Goal: Entertainment & Leisure: Consume media (video, audio)

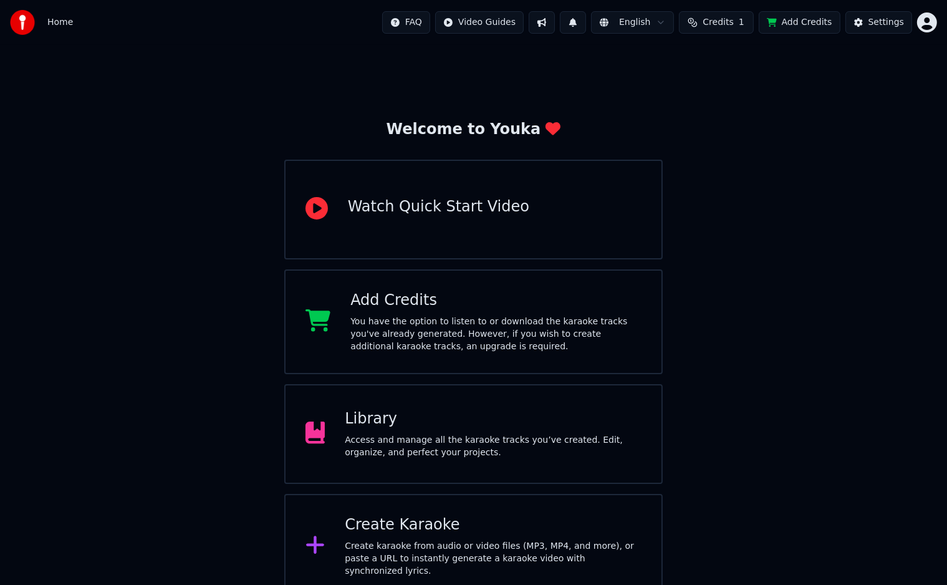
click at [726, 20] on span "Credits" at bounding box center [718, 22] width 31 height 12
click at [776, 88] on td "30" at bounding box center [770, 83] width 84 height 22
click at [774, 89] on td "30" at bounding box center [770, 83] width 84 height 22
click at [736, 116] on button "Refresh" at bounding box center [725, 116] width 64 height 22
click at [733, 110] on button "Refresh" at bounding box center [725, 116] width 64 height 22
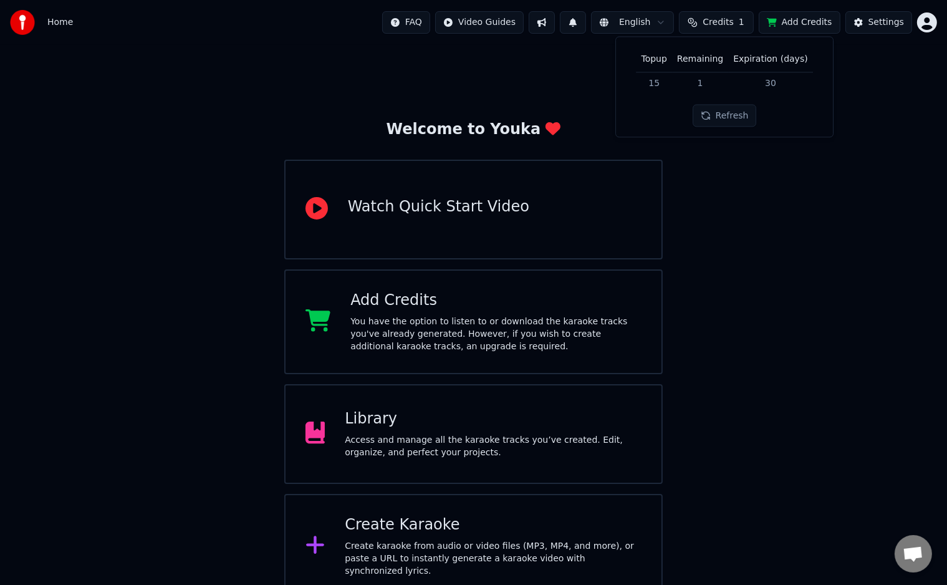
click at [741, 111] on button "Refresh" at bounding box center [725, 116] width 64 height 22
click at [789, 273] on div "Welcome to Youka Watch Quick Start Video Add Credits You have the option to lis…" at bounding box center [473, 322] width 947 height 554
click at [801, 17] on button "Add Credits" at bounding box center [800, 22] width 82 height 22
click at [483, 454] on div "Access and manage all the karaoke tracks you’ve created. Edit, organize, and pe…" at bounding box center [493, 446] width 297 height 25
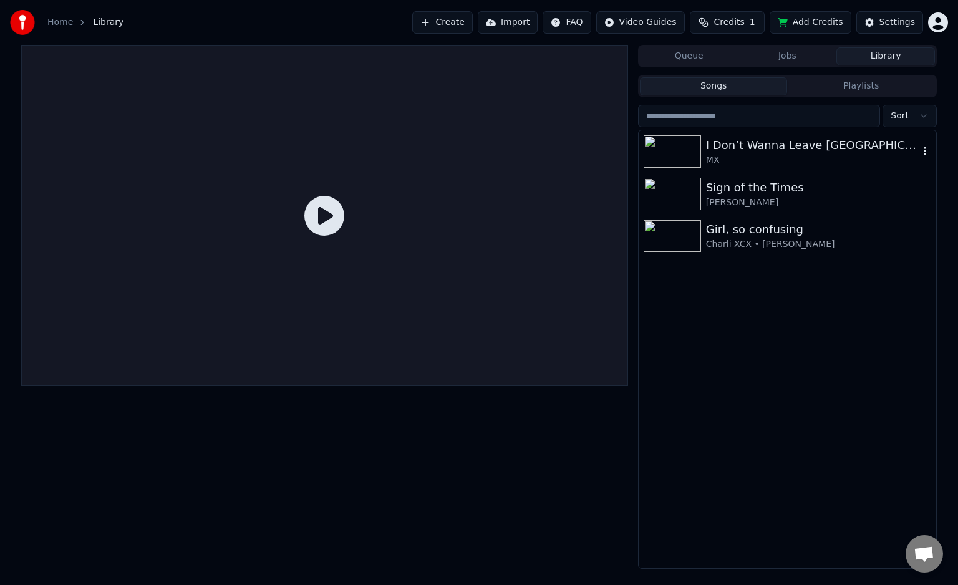
click at [923, 153] on icon "button" at bounding box center [924, 151] width 12 height 10
click at [913, 248] on div "Delete" at bounding box center [913, 254] width 96 height 20
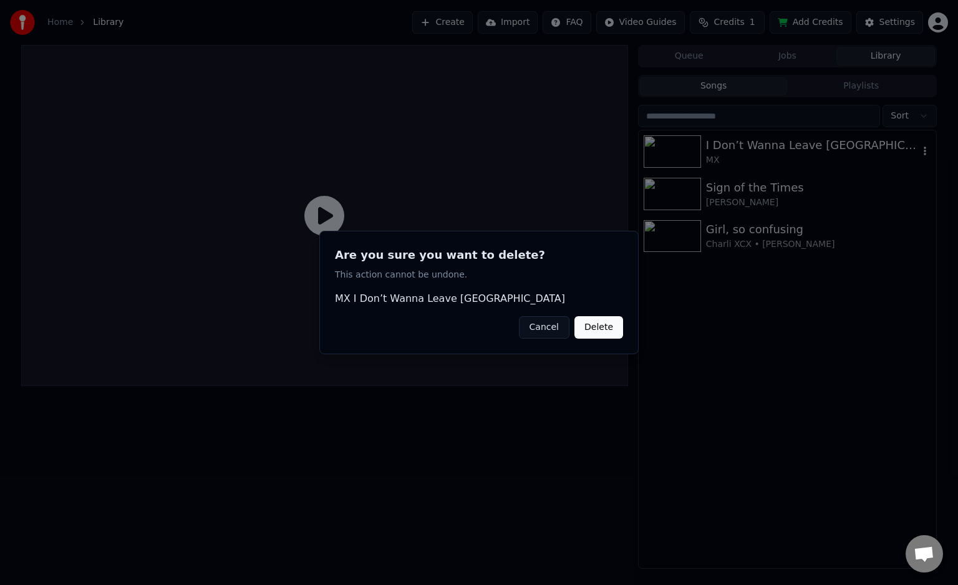
click at [609, 325] on button "Delete" at bounding box center [598, 327] width 49 height 22
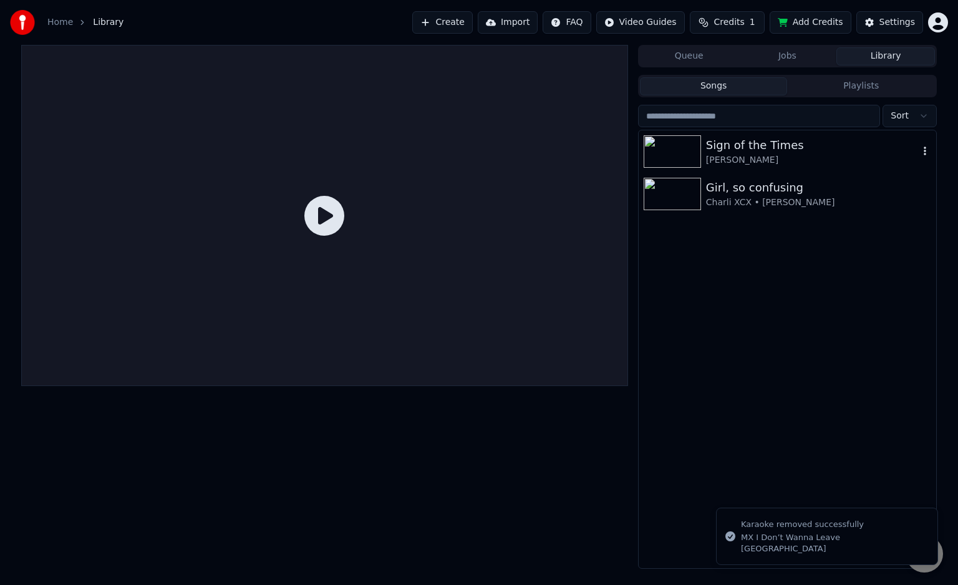
click at [679, 152] on img at bounding box center [671, 151] width 57 height 32
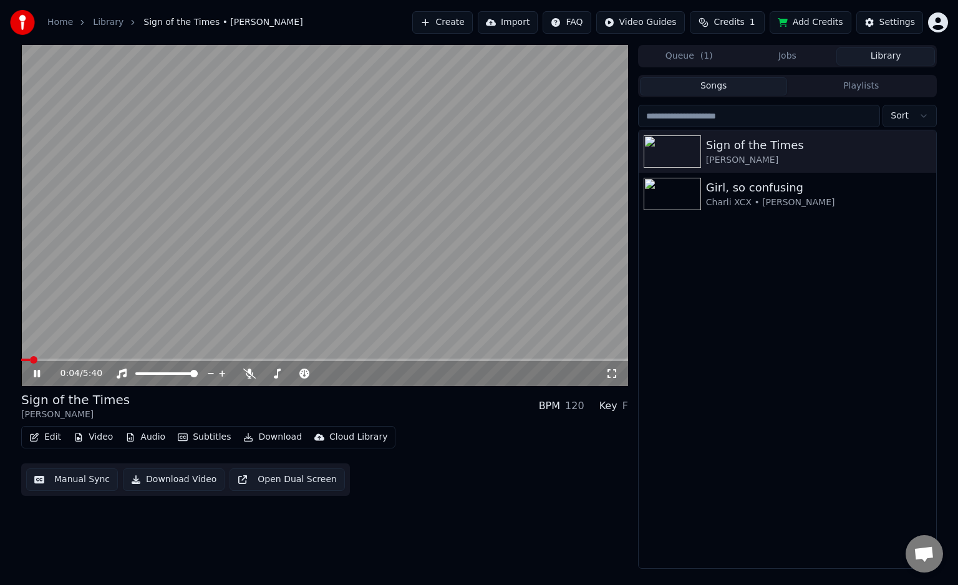
click at [173, 359] on span at bounding box center [324, 360] width 607 height 2
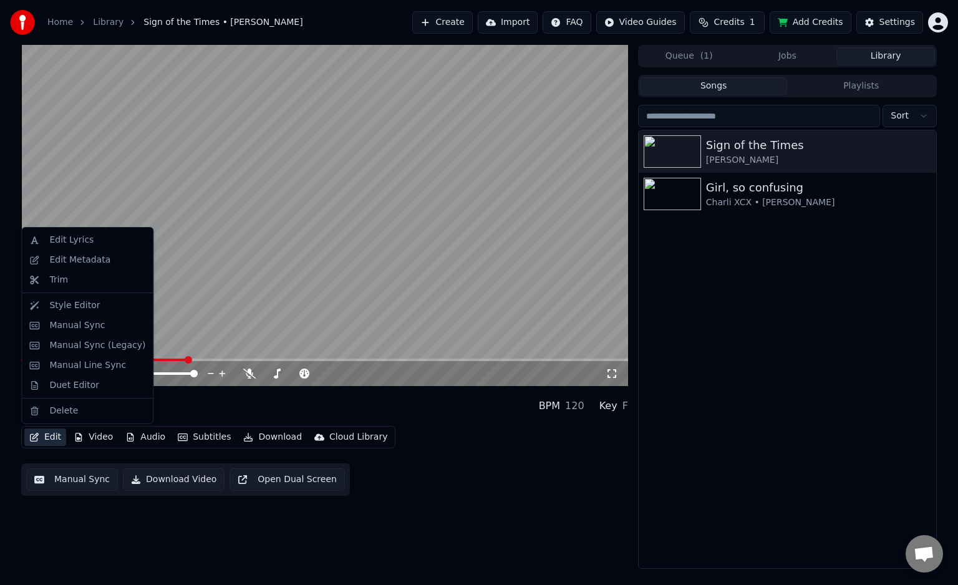
click at [39, 431] on button "Edit" at bounding box center [45, 436] width 42 height 17
click at [54, 304] on div "Style Editor" at bounding box center [74, 305] width 51 height 12
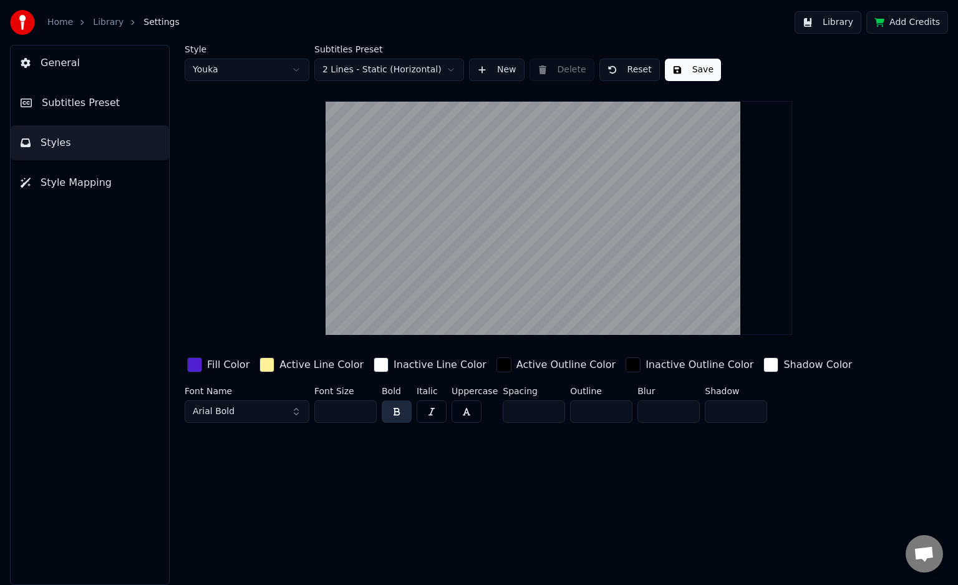
click at [79, 100] on span "Subtitles Preset" at bounding box center [81, 102] width 78 height 15
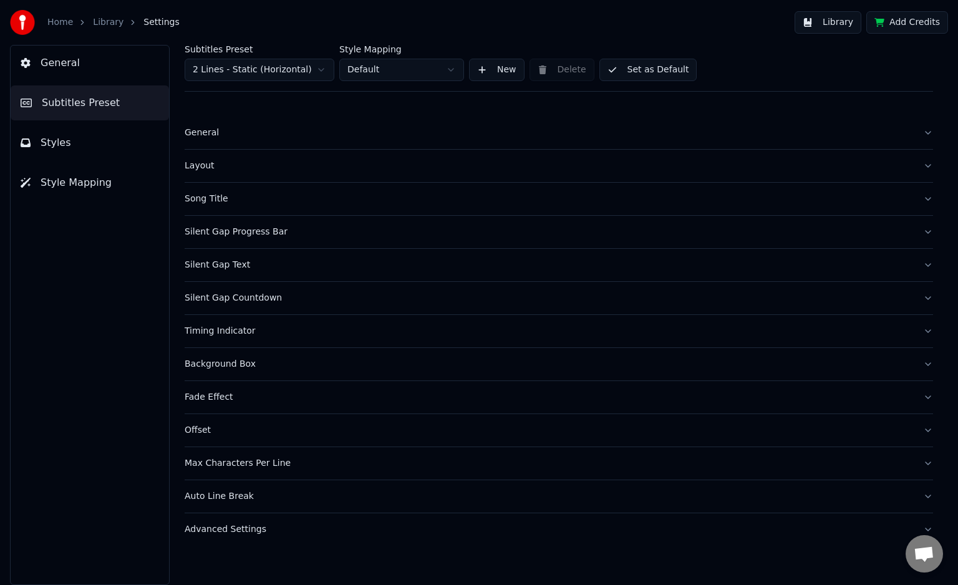
click at [206, 341] on button "Timing Indicator" at bounding box center [559, 331] width 748 height 32
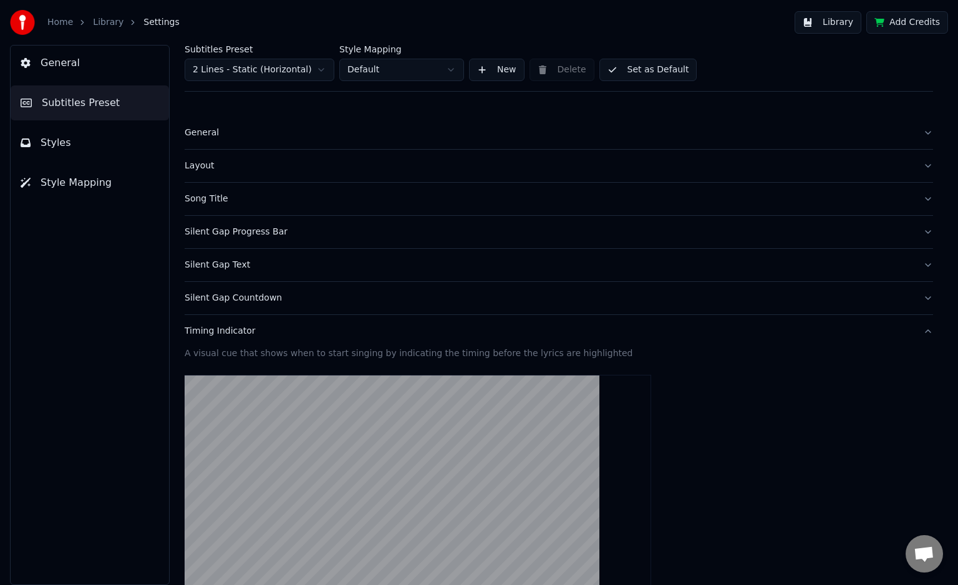
click at [206, 341] on button "Timing Indicator" at bounding box center [559, 331] width 748 height 32
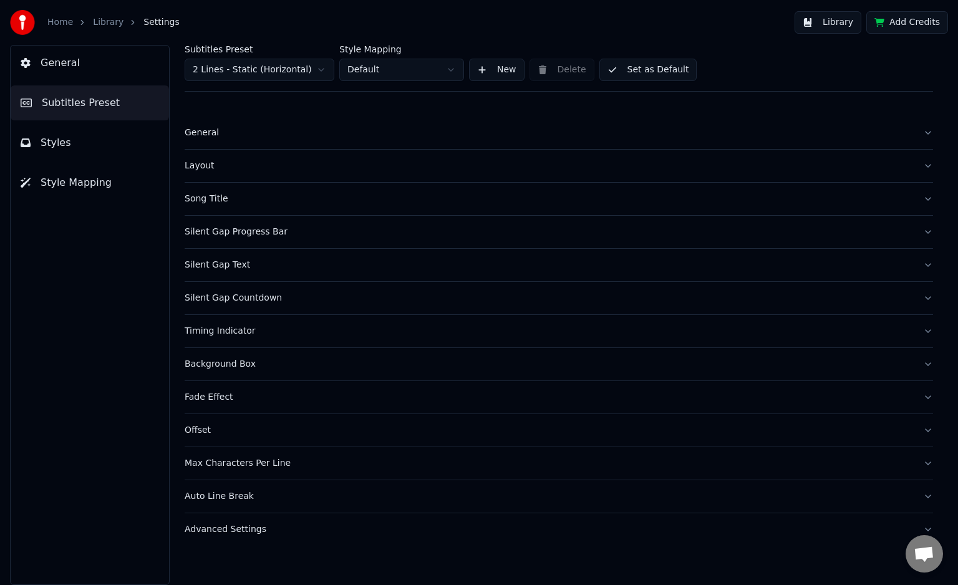
click at [206, 341] on button "Timing Indicator" at bounding box center [559, 331] width 748 height 32
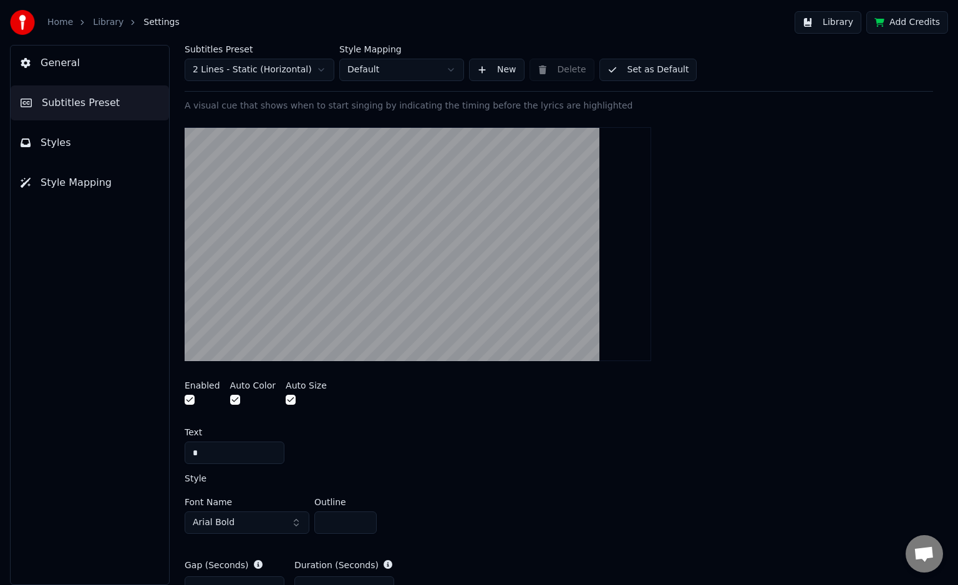
scroll to position [249, 0]
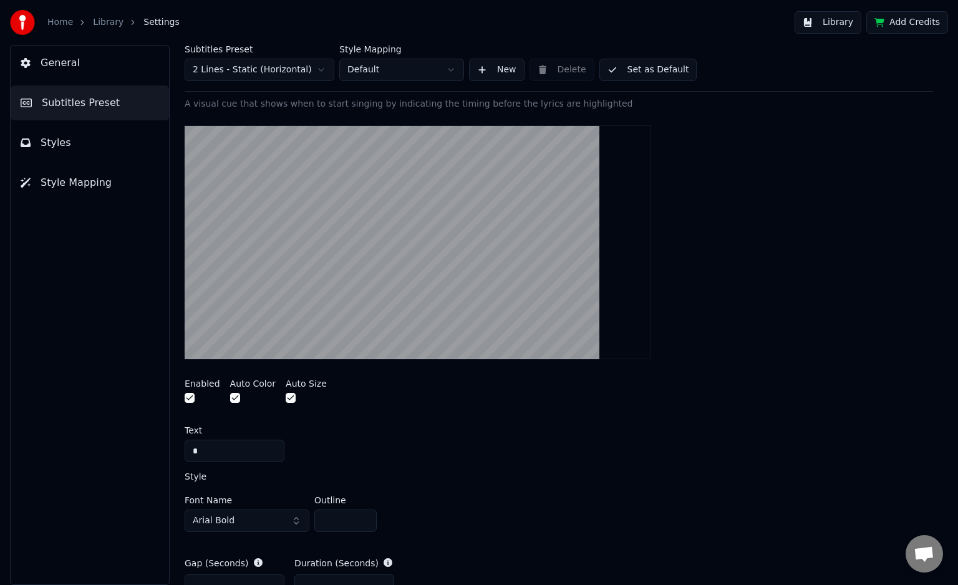
click at [254, 451] on input "*" at bounding box center [235, 451] width 100 height 22
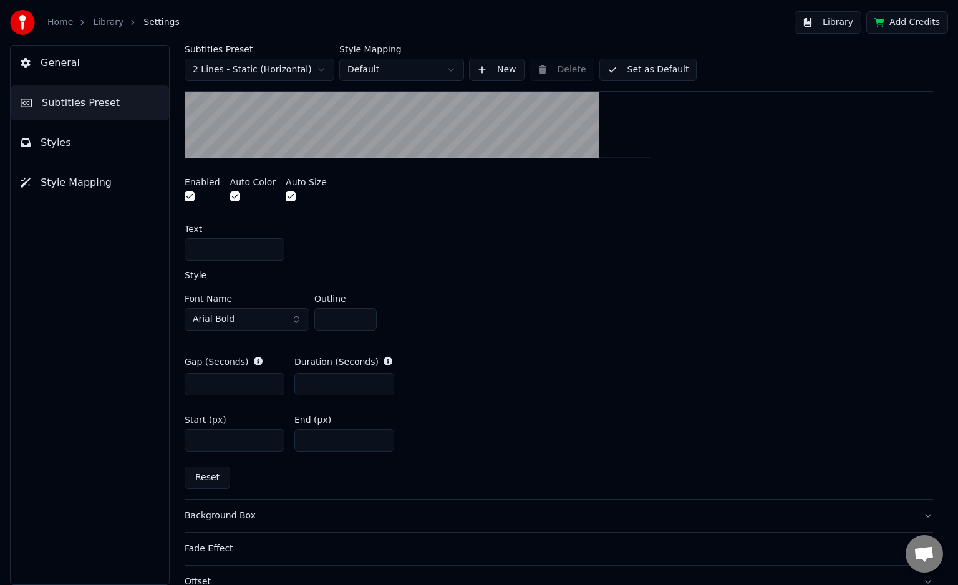
scroll to position [571, 0]
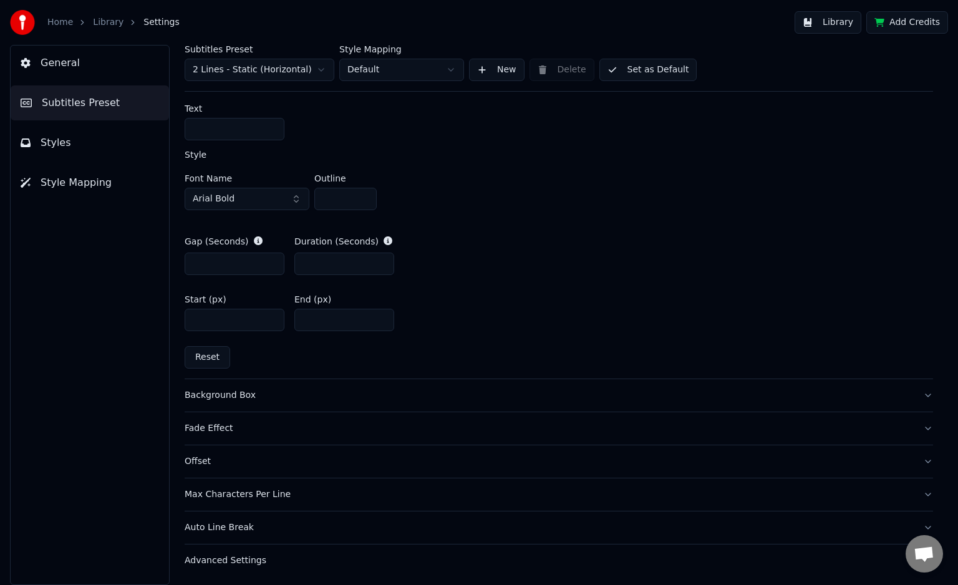
click at [642, 65] on button "Set as Default" at bounding box center [648, 70] width 98 height 22
click at [639, 67] on button "Done" at bounding box center [628, 70] width 59 height 22
click at [628, 71] on button "Done" at bounding box center [628, 70] width 59 height 22
click at [55, 20] on link "Home" at bounding box center [60, 22] width 26 height 12
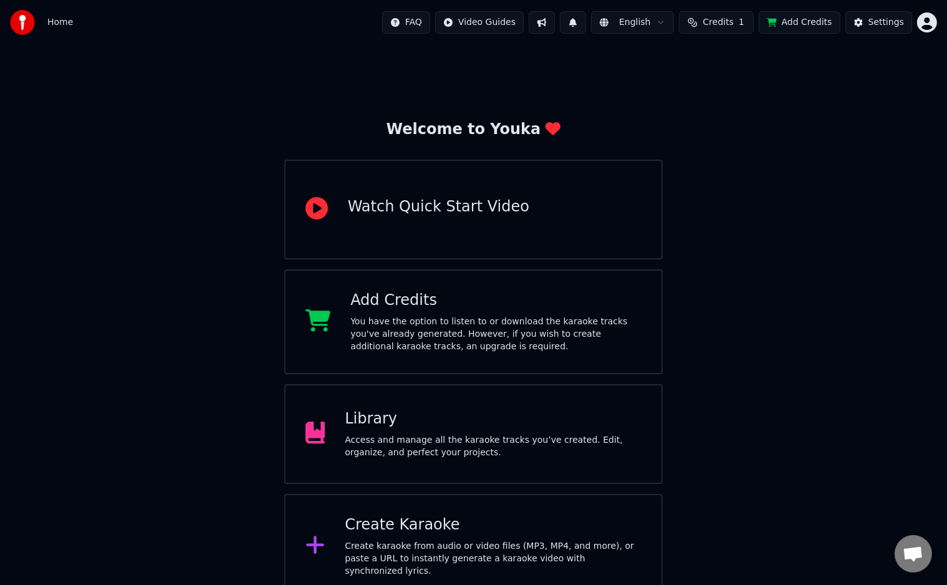
click at [497, 431] on div "Library Access and manage all the karaoke tracks you’ve created. Edit, organize…" at bounding box center [493, 434] width 297 height 50
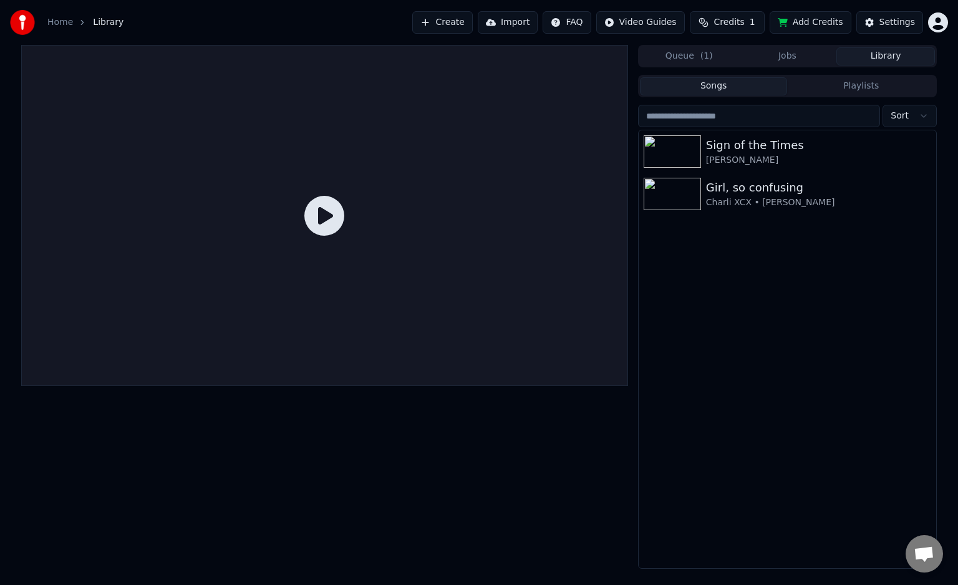
click at [772, 148] on div "Sign of the Times" at bounding box center [818, 145] width 225 height 17
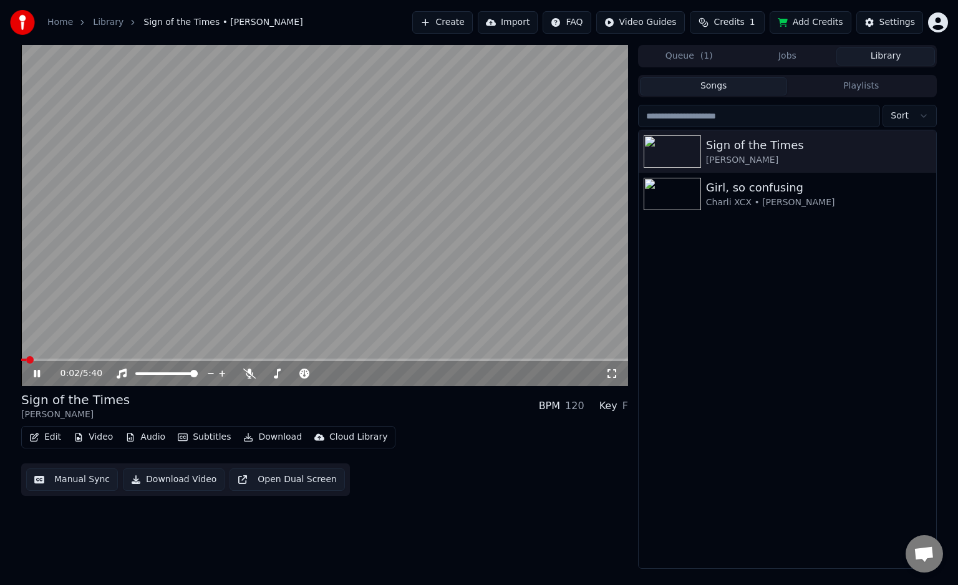
click at [616, 372] on icon at bounding box center [611, 373] width 12 height 10
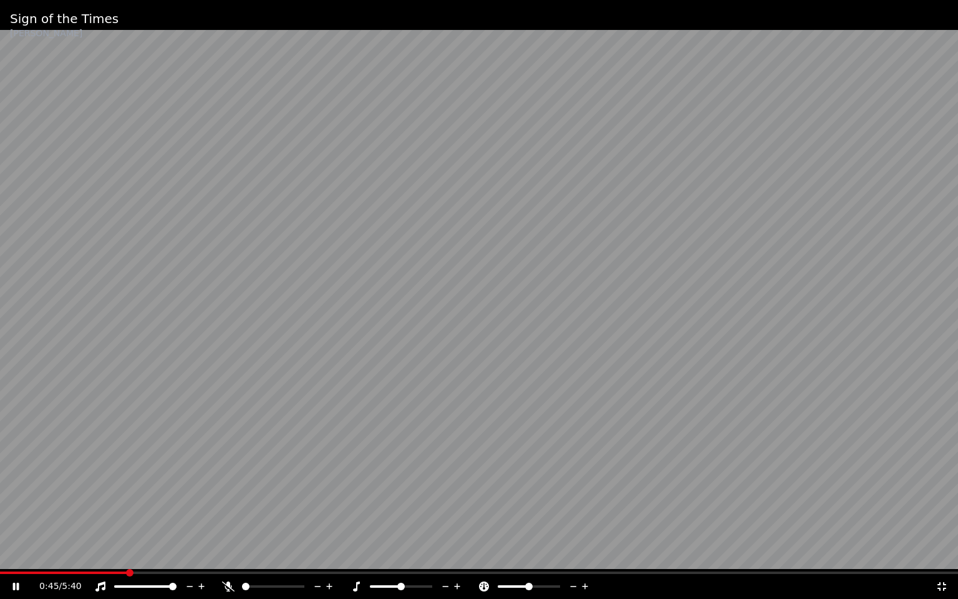
click at [416, 584] on div at bounding box center [412, 586] width 100 height 12
click at [423, 584] on div at bounding box center [412, 586] width 100 height 12
click at [421, 584] on span at bounding box center [401, 586] width 62 height 2
click at [421, 584] on span at bounding box center [418, 585] width 7 height 7
click at [398, 581] on div at bounding box center [412, 586] width 100 height 12
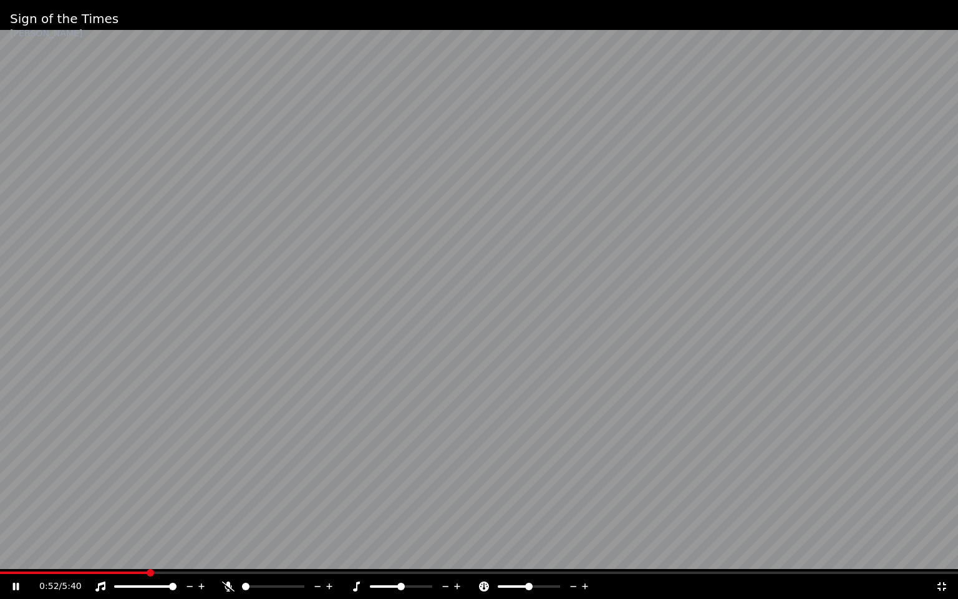
click at [399, 584] on span at bounding box center [385, 586] width 31 height 2
click at [390, 584] on span at bounding box center [380, 586] width 21 height 2
click at [394, 584] on span at bounding box center [391, 585] width 7 height 7
click at [460, 584] on icon at bounding box center [457, 586] width 12 height 12
click at [296, 584] on div at bounding box center [284, 586] width 100 height 12
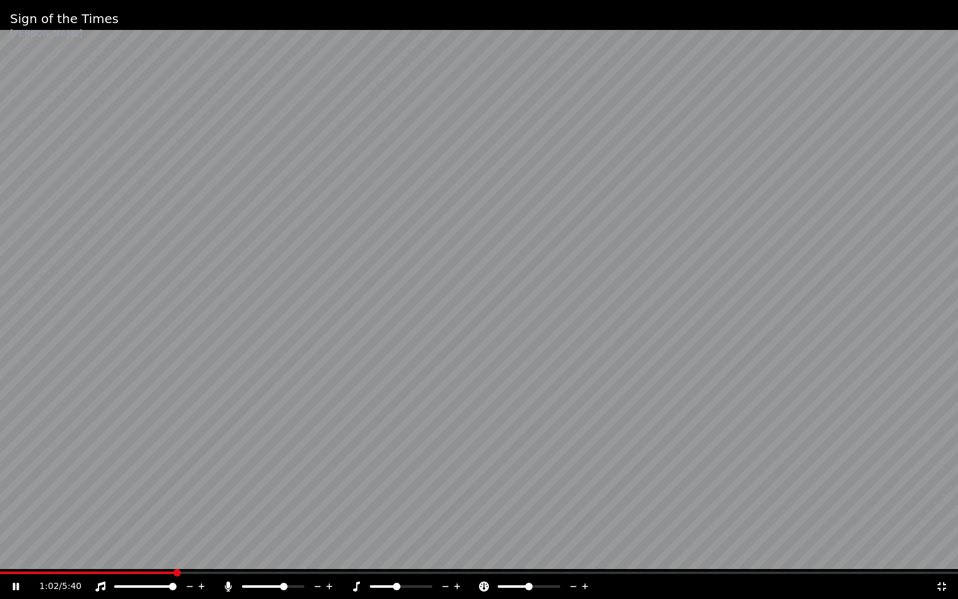
click at [284, 584] on span at bounding box center [273, 586] width 62 height 2
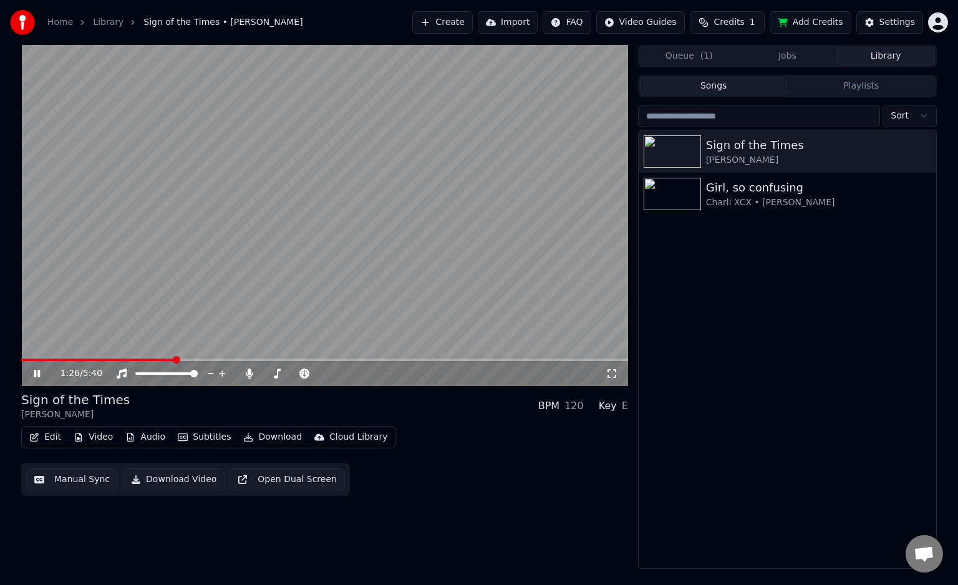
click at [607, 371] on icon at bounding box center [611, 373] width 12 height 10
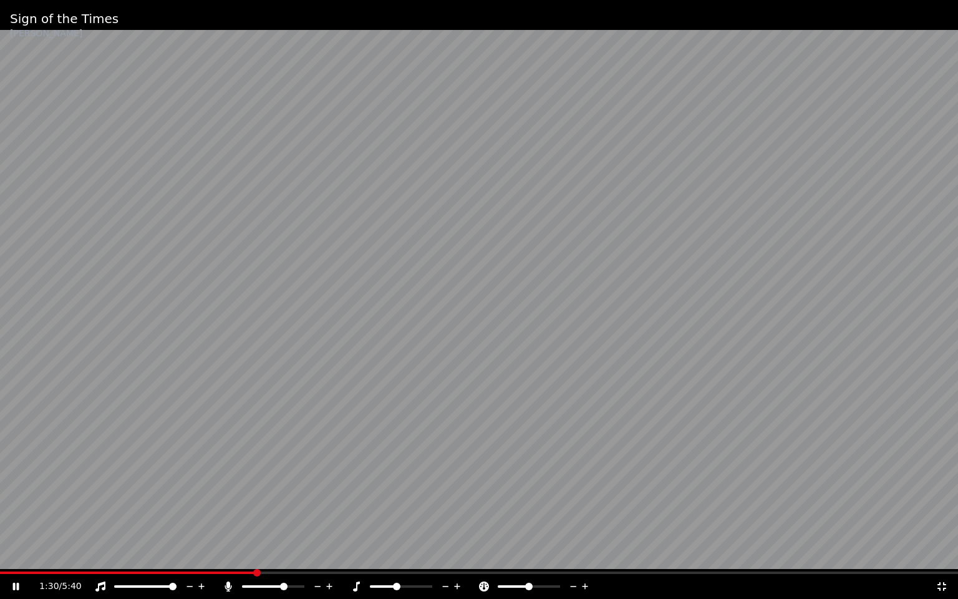
click at [418, 584] on div at bounding box center [412, 586] width 100 height 12
click at [419, 584] on span at bounding box center [401, 586] width 62 height 2
click at [425, 584] on span at bounding box center [401, 586] width 62 height 2
click at [373, 584] on span at bounding box center [372, 586] width 5 height 2
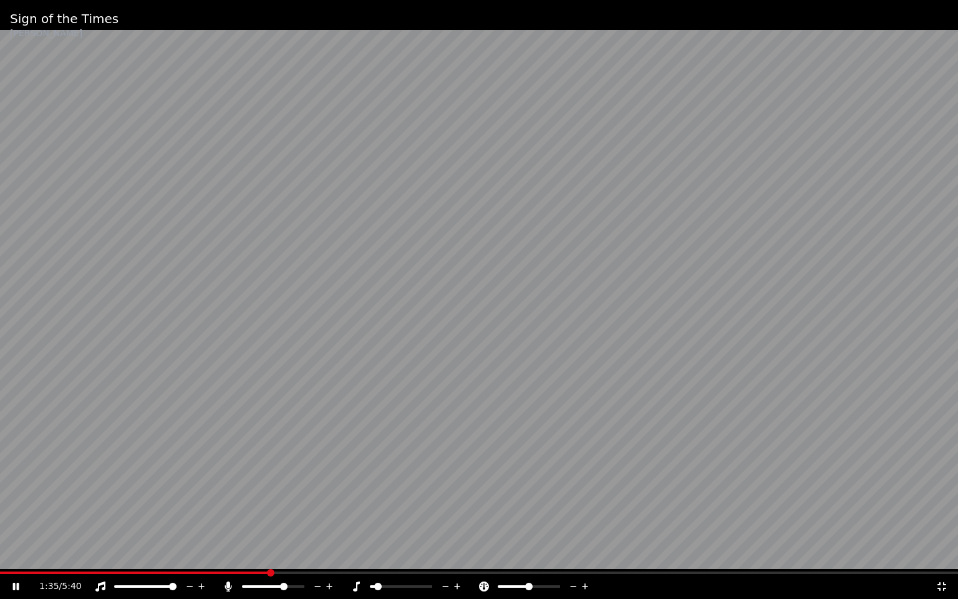
click at [370, 584] on span at bounding box center [372, 586] width 5 height 2
click at [367, 584] on div at bounding box center [412, 586] width 100 height 12
click at [360, 584] on icon at bounding box center [356, 586] width 12 height 10
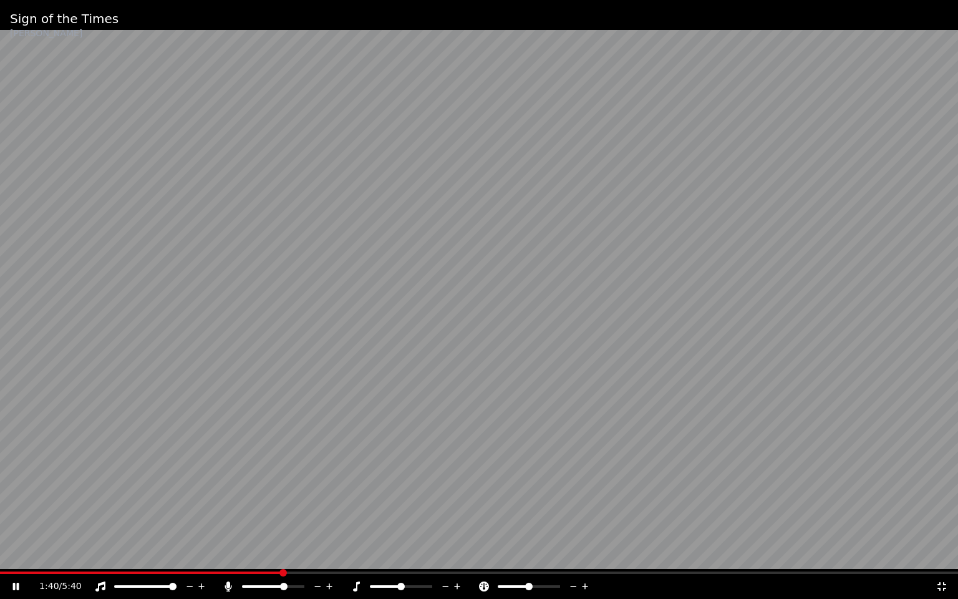
click at [231, 584] on icon at bounding box center [228, 586] width 12 height 10
click at [353, 584] on icon at bounding box center [356, 586] width 12 height 10
click at [224, 584] on icon at bounding box center [228, 586] width 12 height 10
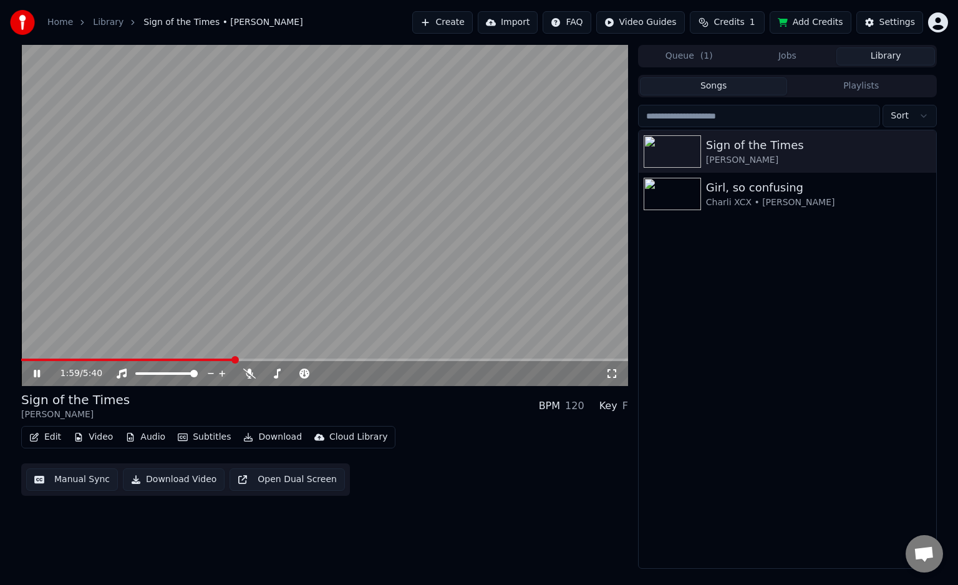
click at [344, 243] on video at bounding box center [324, 215] width 607 height 341
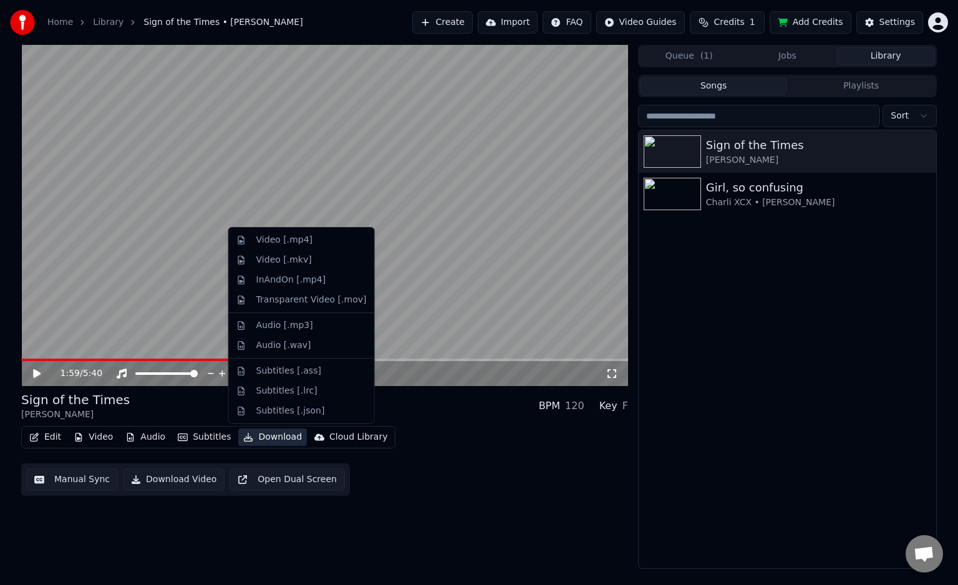
click at [244, 436] on icon "button" at bounding box center [248, 437] width 10 height 9
click at [334, 275] on div "InAndOn [.mp4]" at bounding box center [311, 280] width 110 height 12
